Goal: Use online tool/utility: Utilize a website feature to perform a specific function

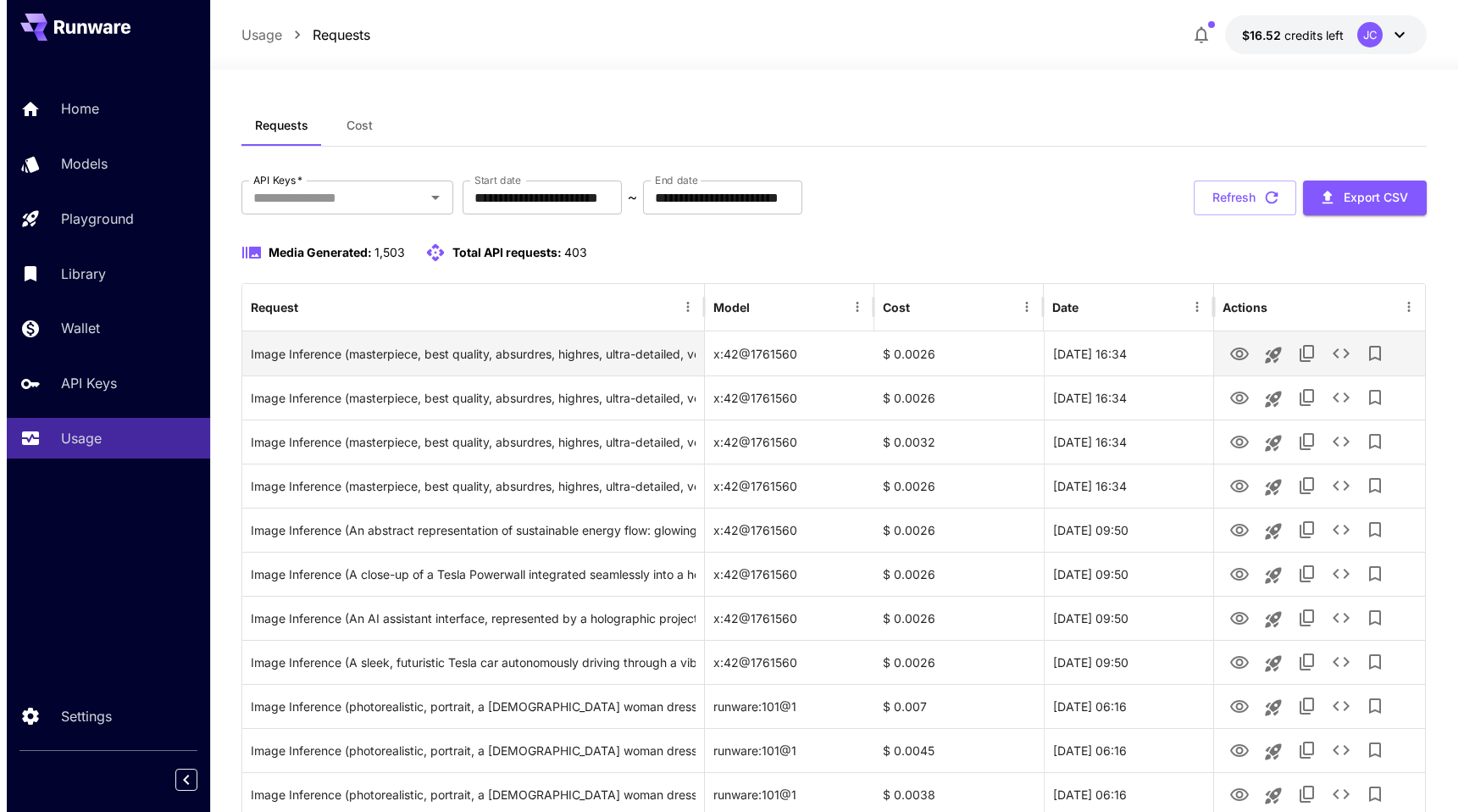
scroll to position [4, 0]
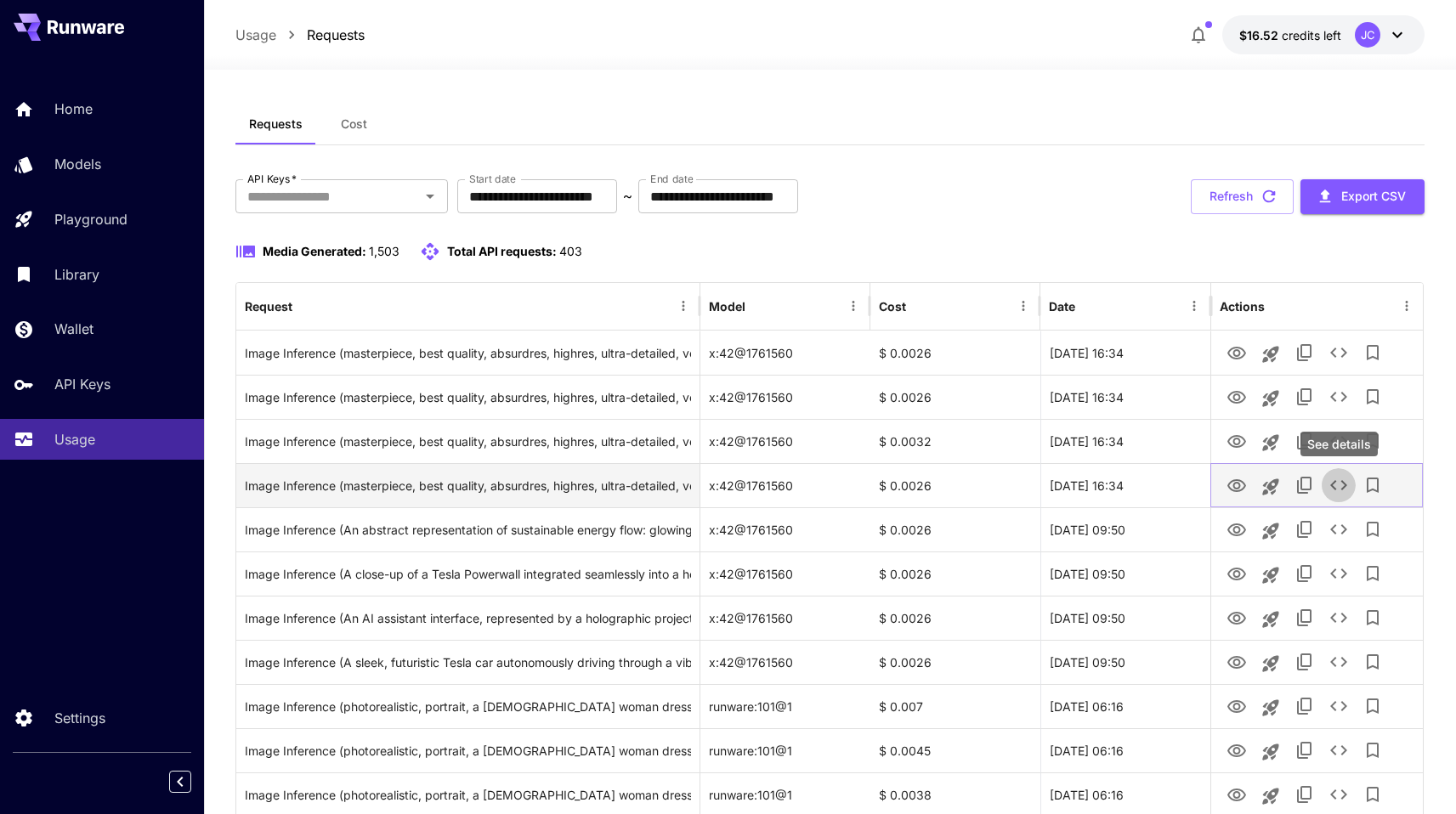
click at [1337, 484] on icon "See details" at bounding box center [1338, 484] width 20 height 20
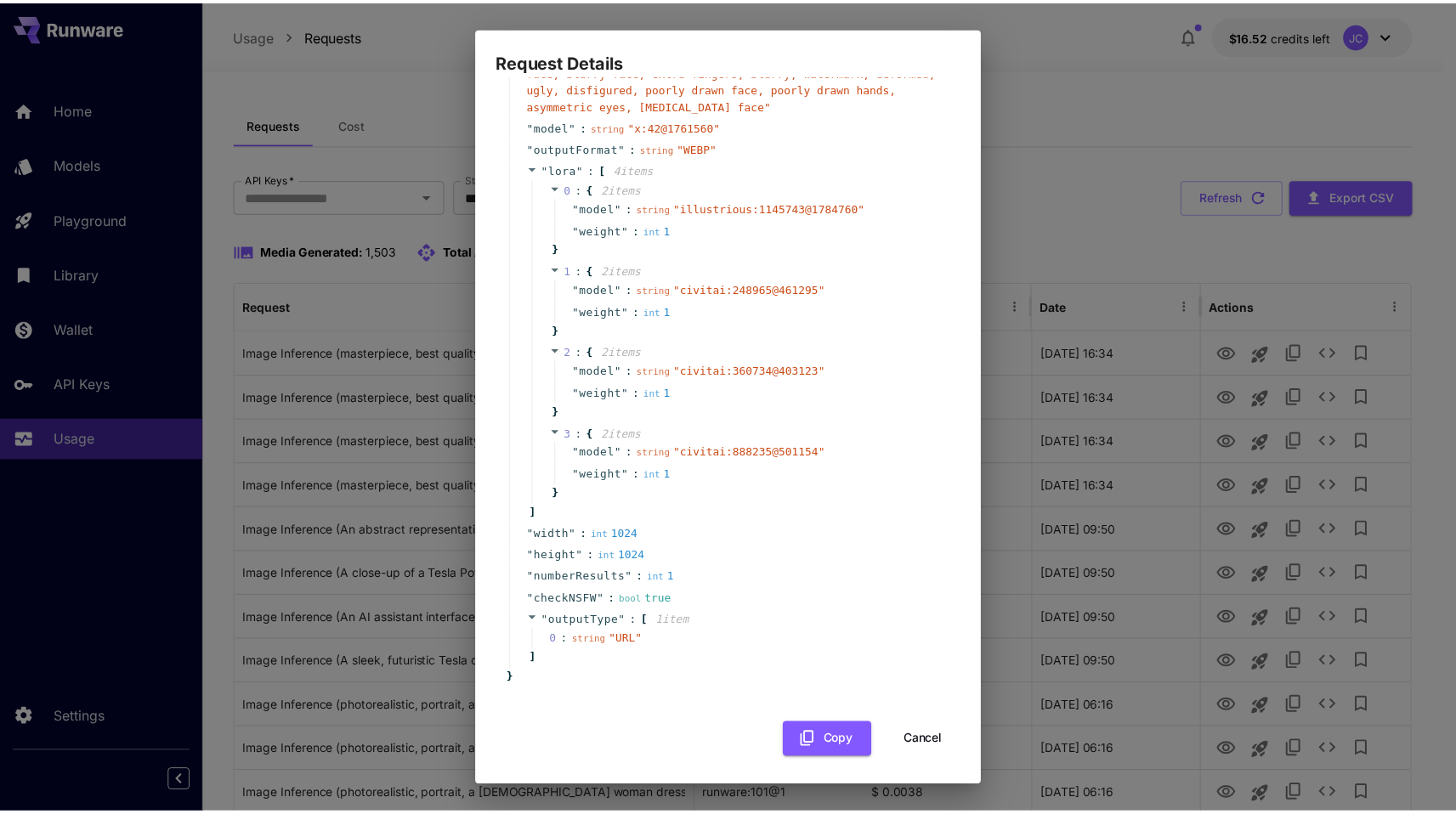
scroll to position [277, 0]
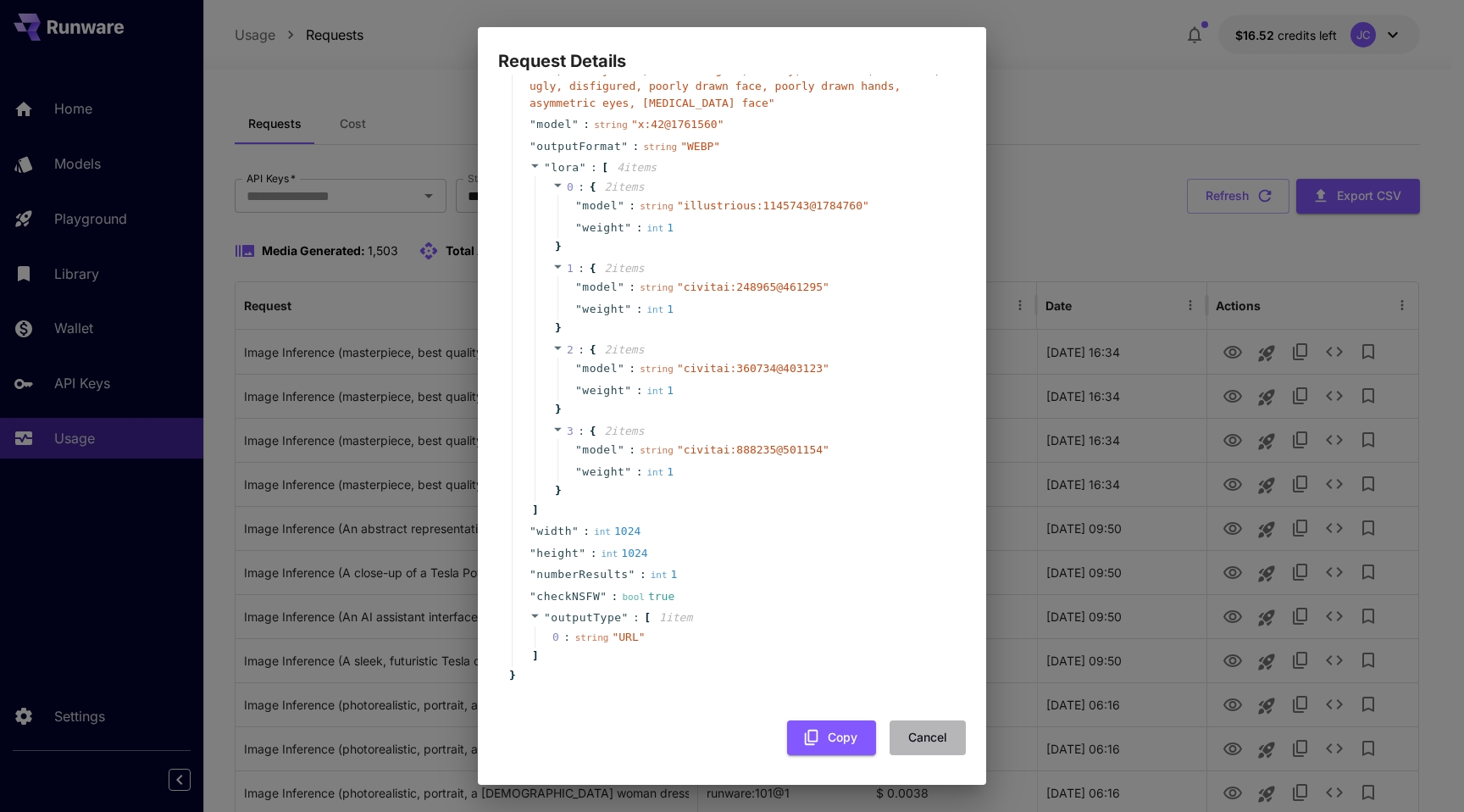
click at [911, 736] on button "Cancel" at bounding box center [928, 737] width 76 height 35
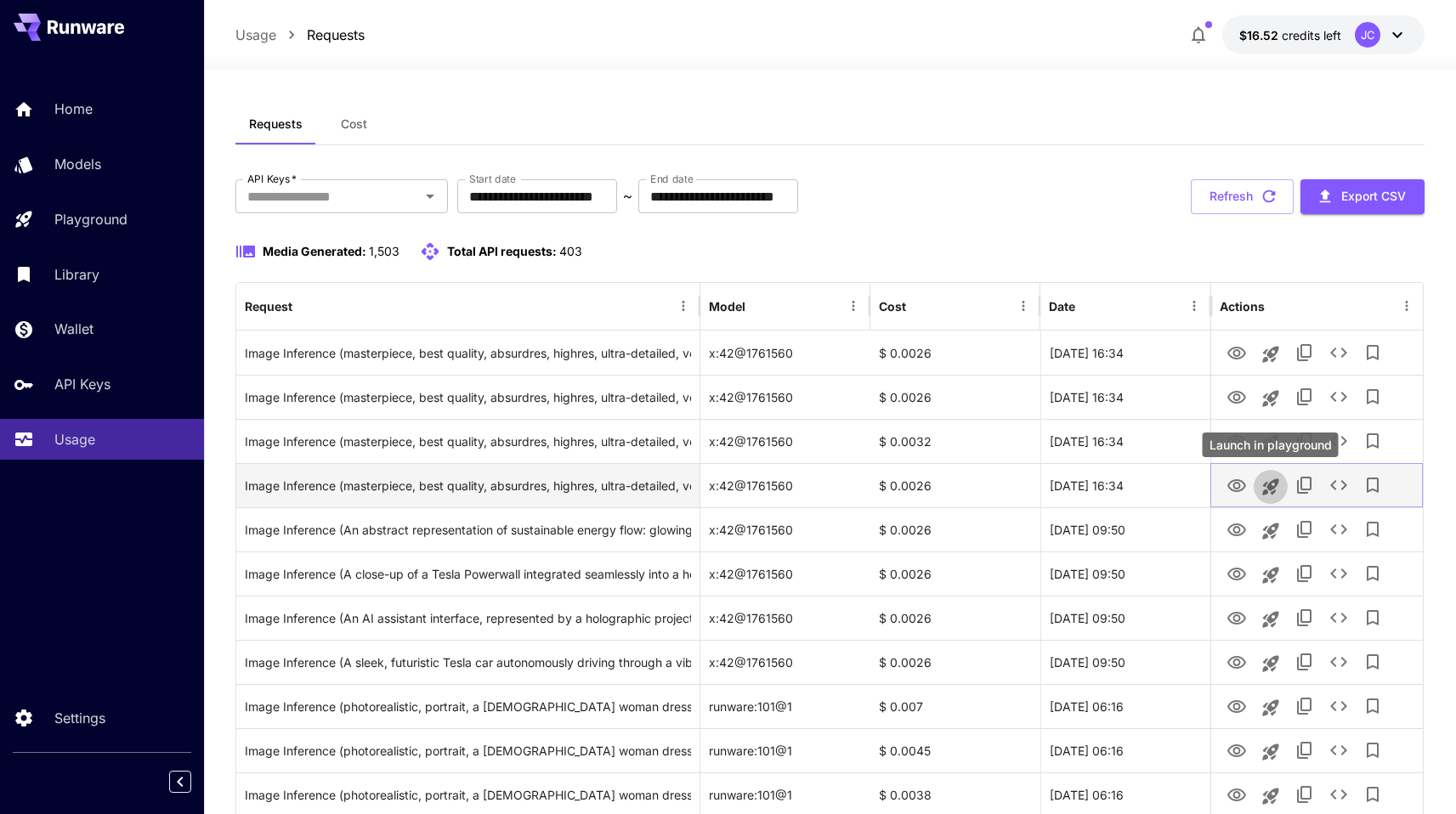
click at [1274, 481] on icon "Launch in playground" at bounding box center [1270, 486] width 16 height 16
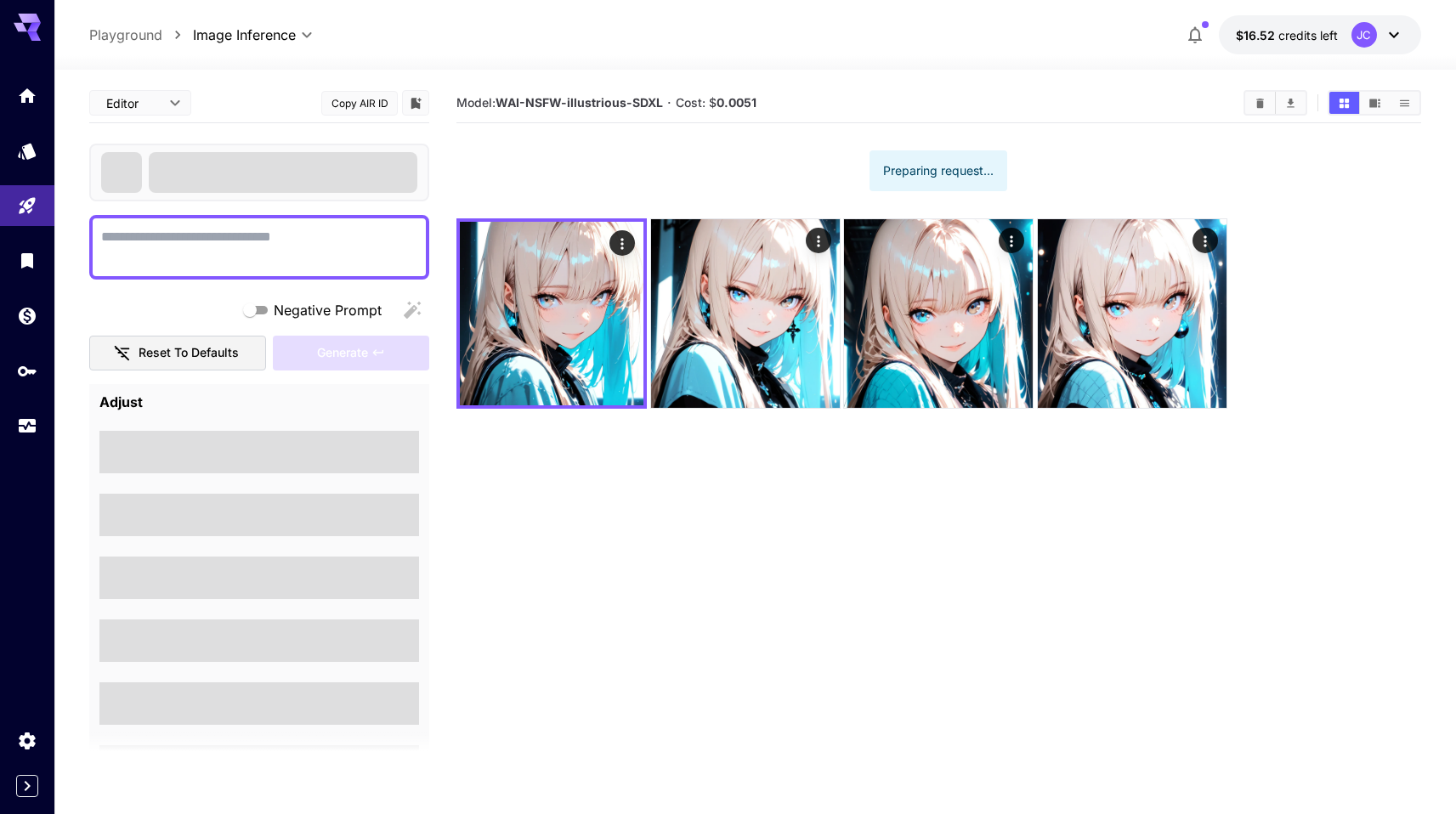
type textarea "**********"
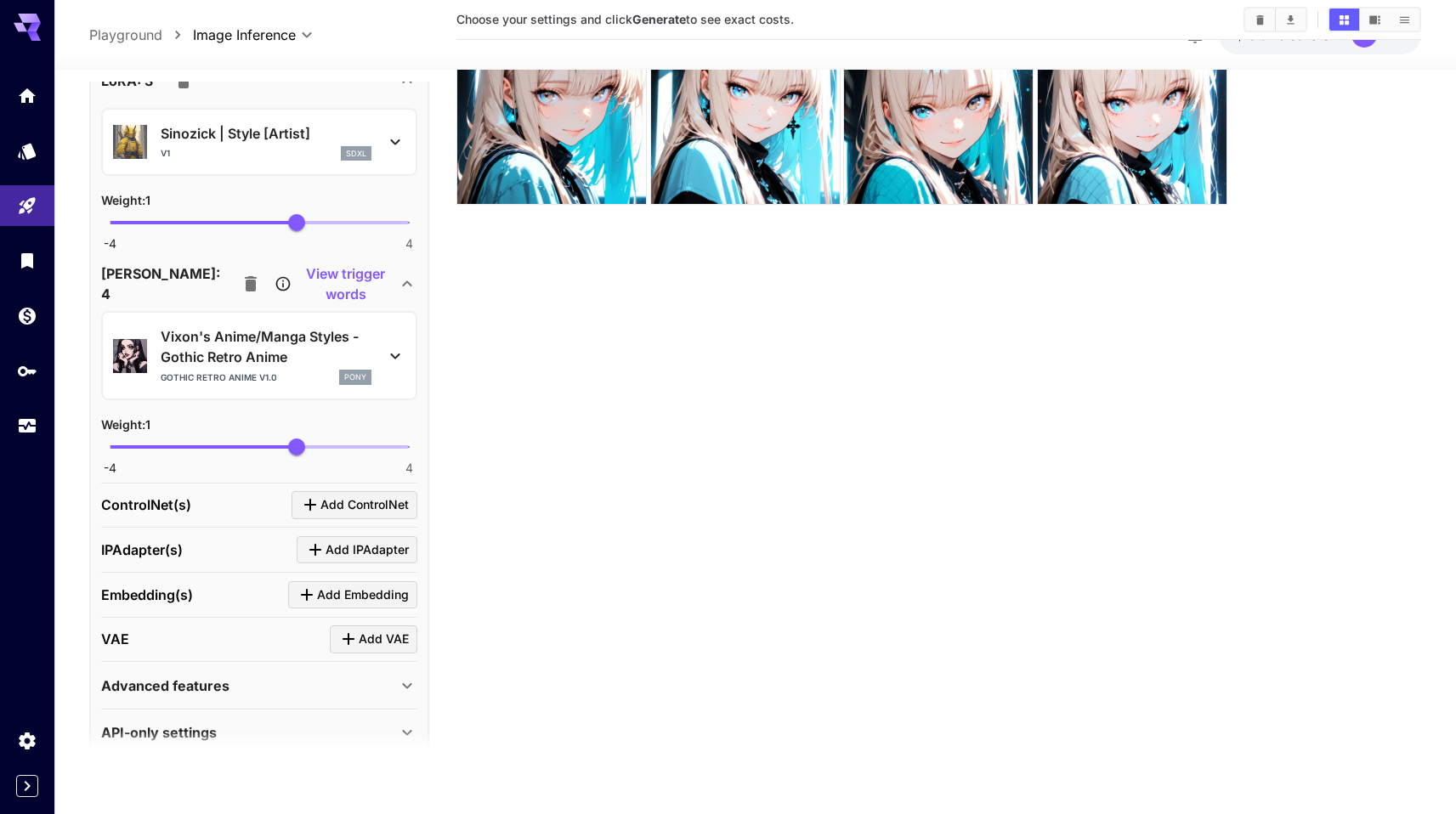
scroll to position [1444, 0]
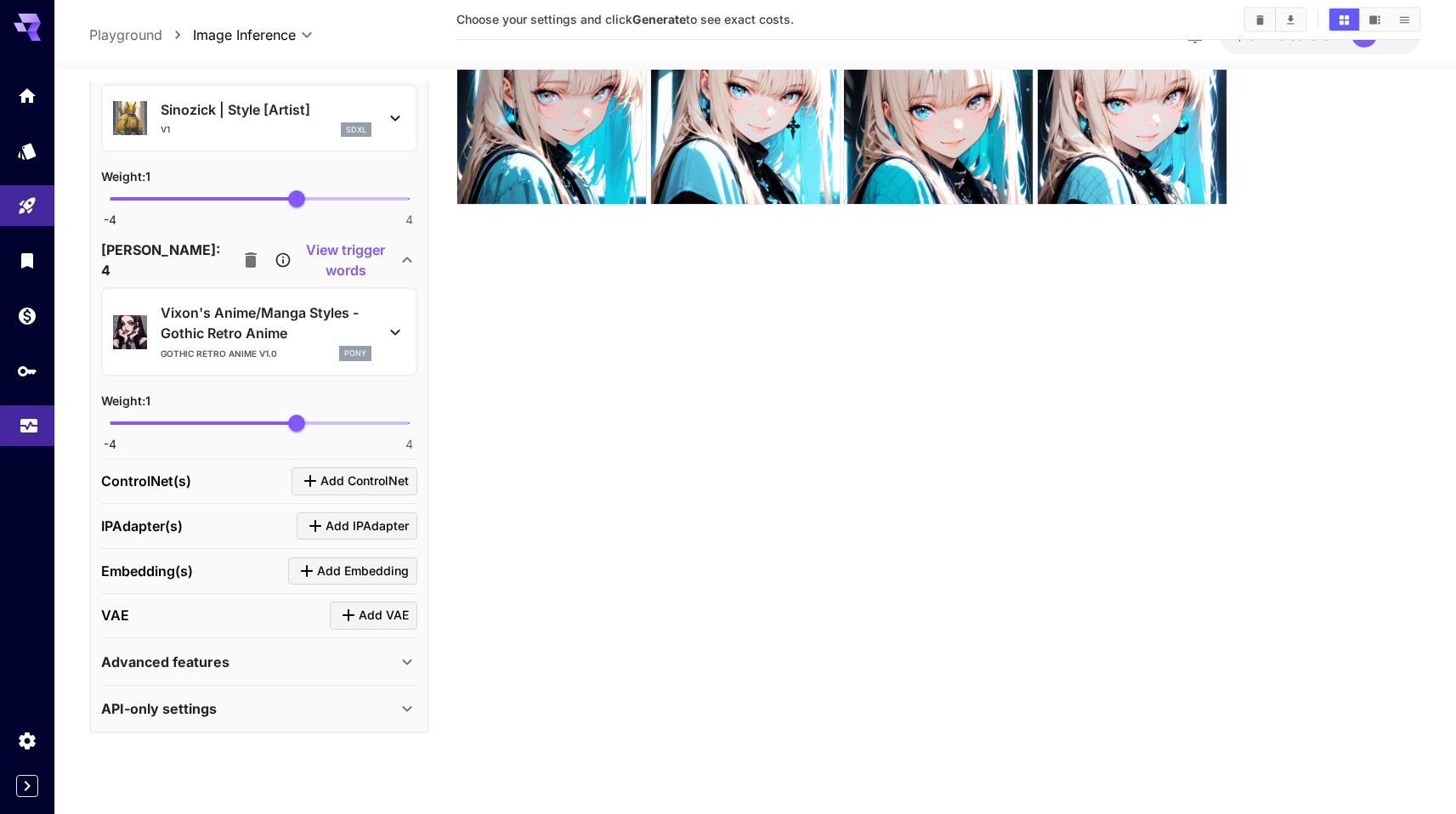
click at [44, 435] on link at bounding box center [27, 426] width 54 height 42
